Goal: Task Accomplishment & Management: Use online tool/utility

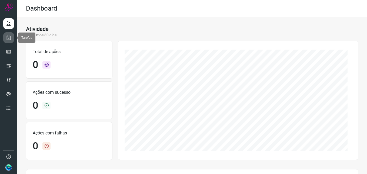
click at [5, 36] on link at bounding box center [8, 37] width 11 height 11
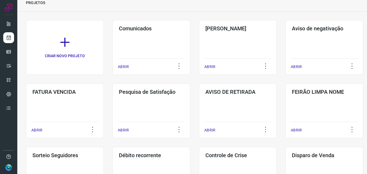
scroll to position [127, 0]
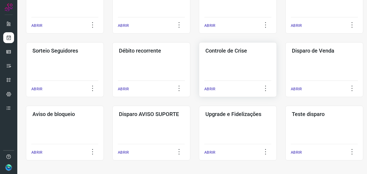
click at [216, 65] on div "Controle de Crise ABRIR" at bounding box center [238, 69] width 78 height 55
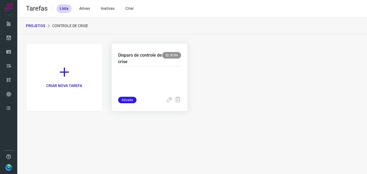
click at [167, 78] on p at bounding box center [149, 82] width 63 height 27
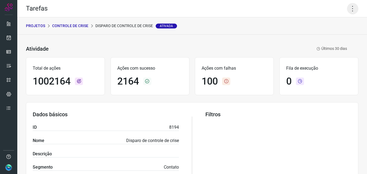
click at [349, 11] on icon at bounding box center [352, 8] width 11 height 11
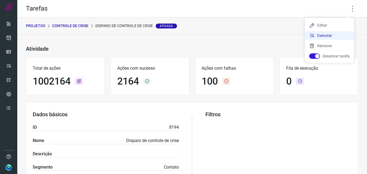
click at [332, 34] on li "Executar" at bounding box center [329, 35] width 49 height 9
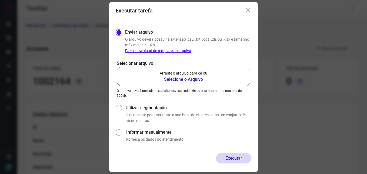
click at [209, 73] on label "Arraste o arquivo para cá ou Selecione o Arquivo" at bounding box center [184, 76] width 134 height 19
click at [0, 0] on input "Arraste o arquivo para cá ou Selecione o Arquivo" at bounding box center [0, 0] width 0 height 0
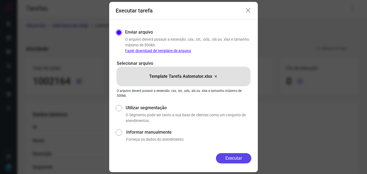
click at [235, 158] on button "Executar" at bounding box center [233, 158] width 35 height 10
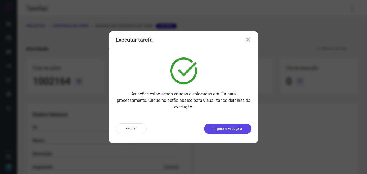
click at [227, 130] on p "Ir para execução" at bounding box center [228, 128] width 28 height 6
